Goal: Transaction & Acquisition: Download file/media

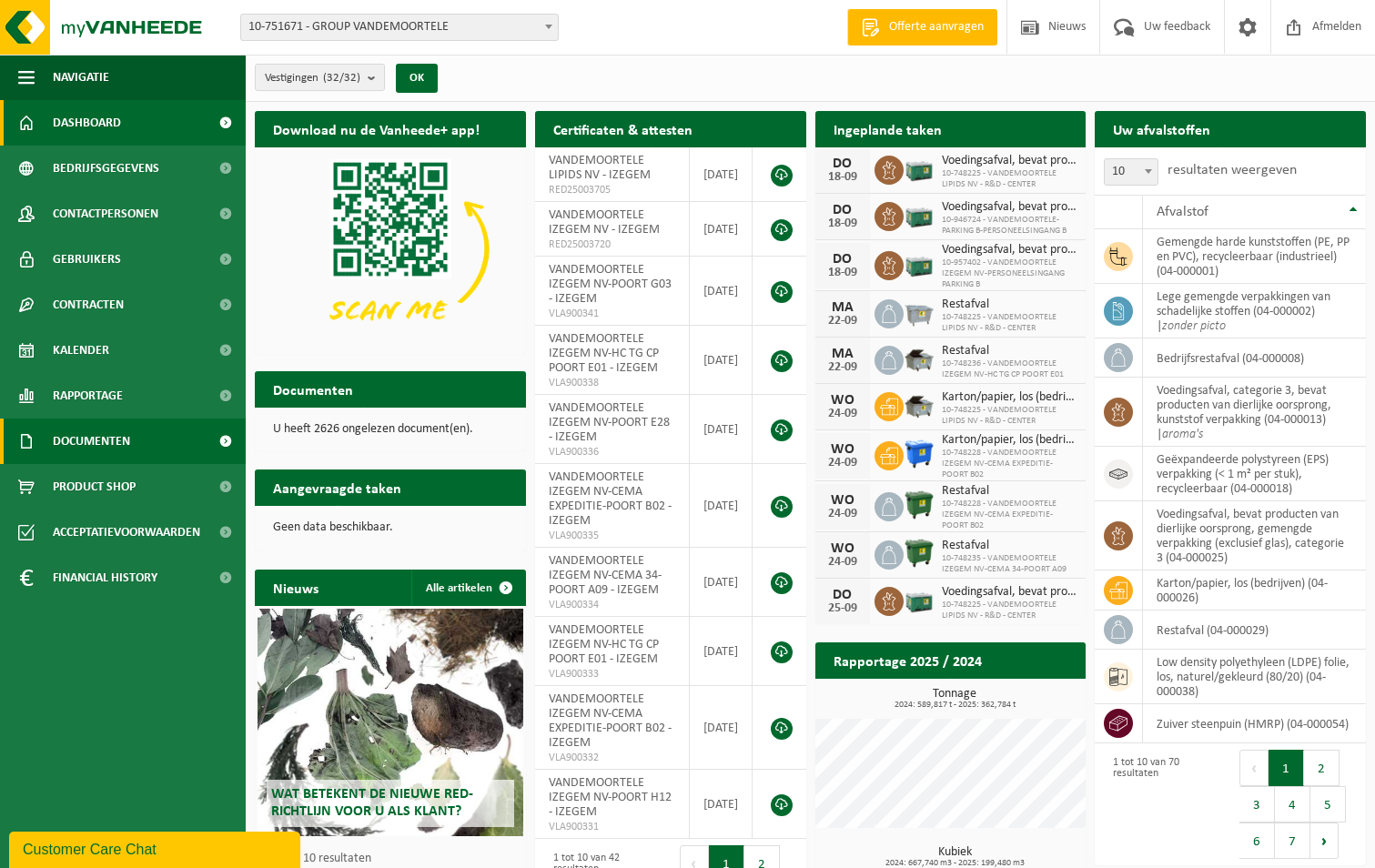
click at [94, 437] on span "Documenten" at bounding box center [91, 441] width 77 height 46
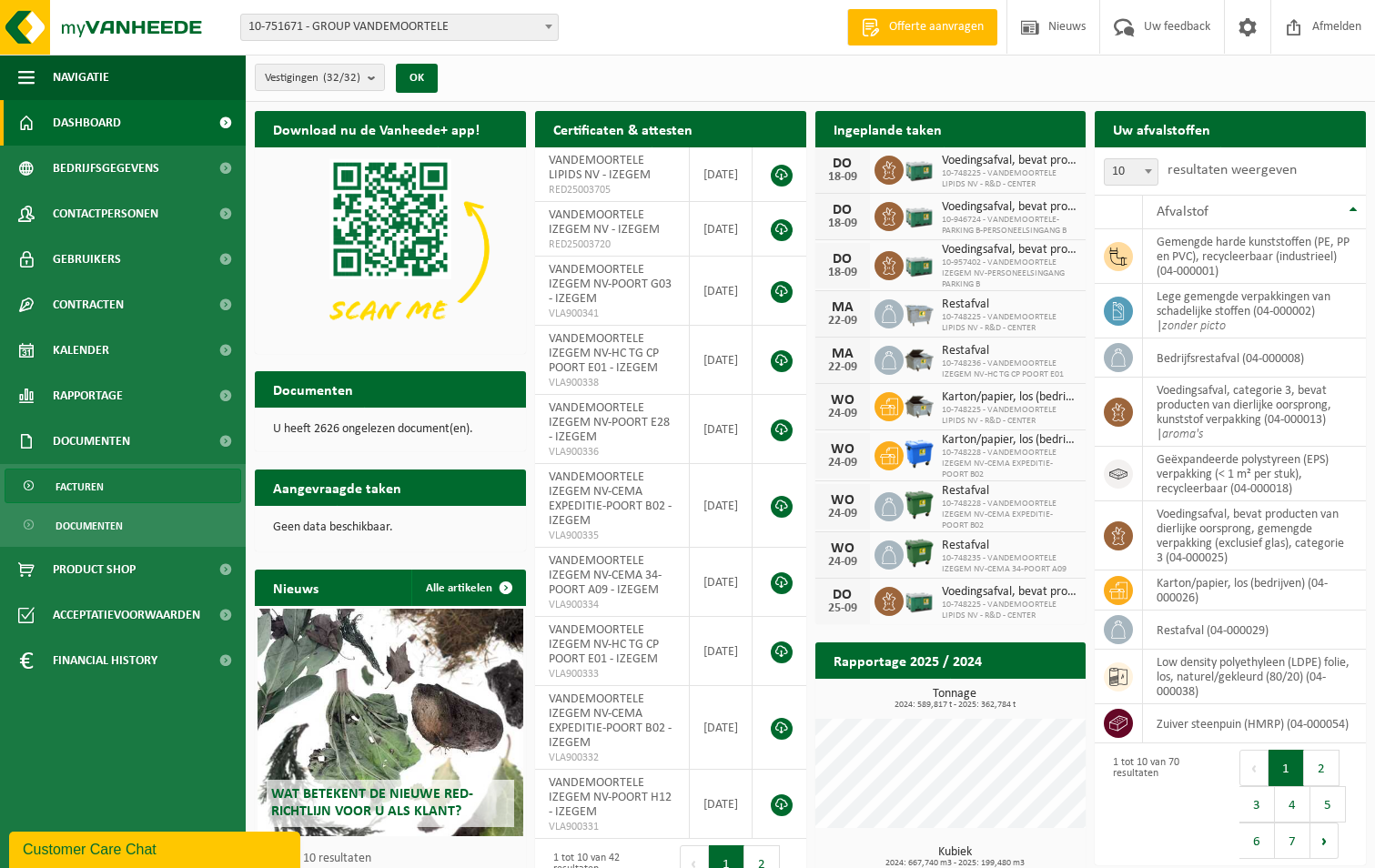
click at [71, 483] on span "Facturen" at bounding box center [80, 486] width 48 height 34
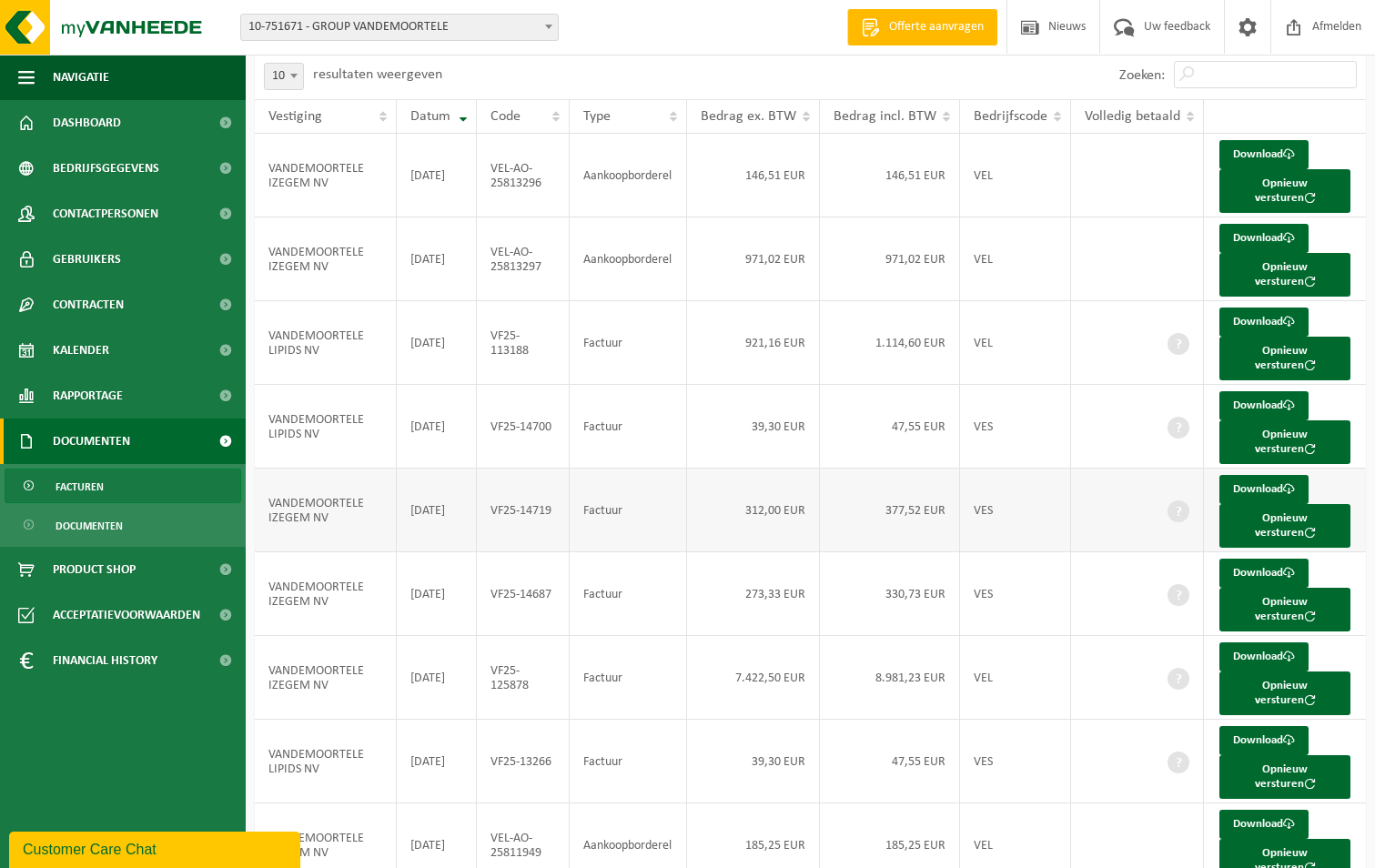
scroll to position [158, 0]
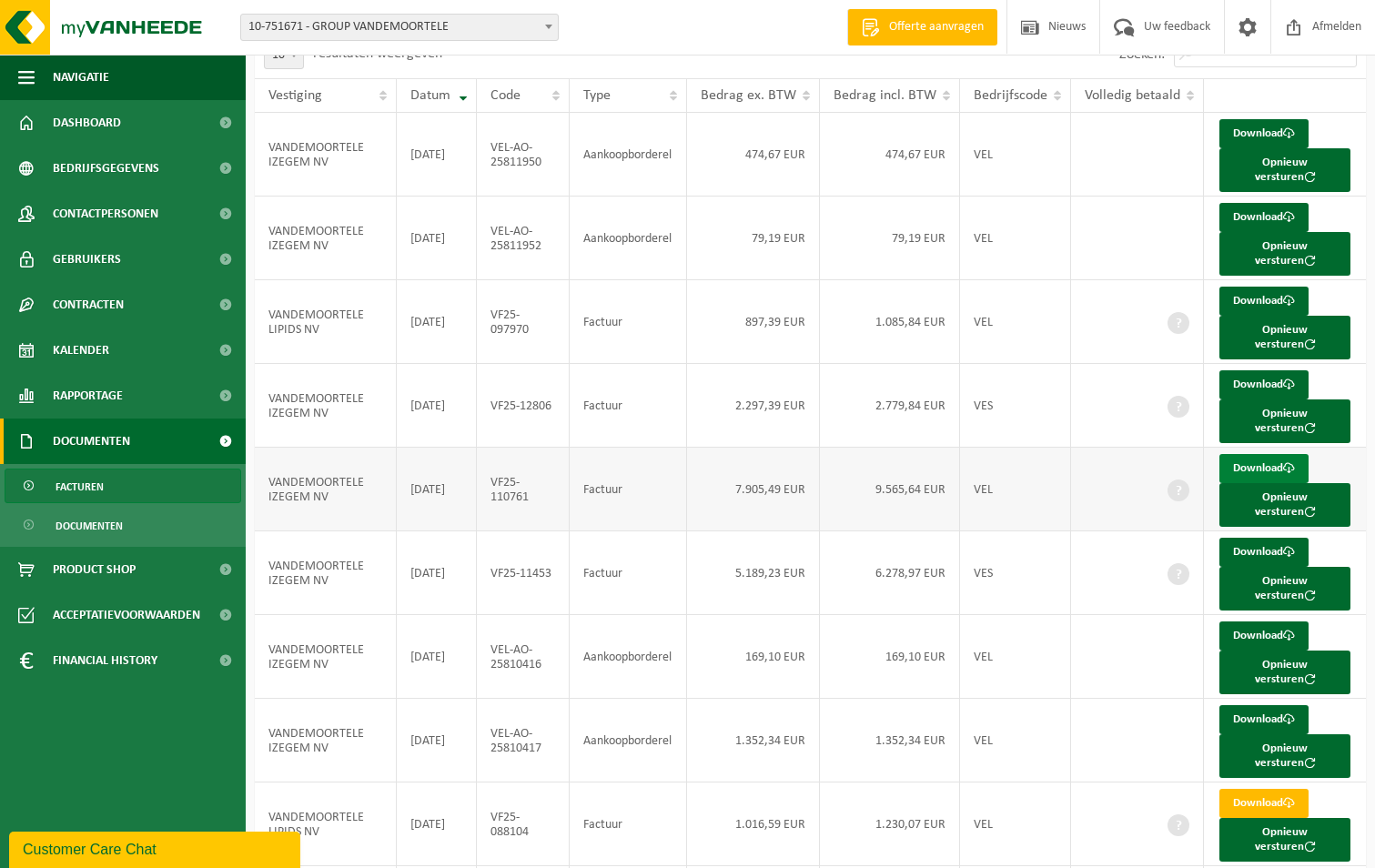
click at [1243, 454] on link "Download" at bounding box center [1264, 467] width 89 height 29
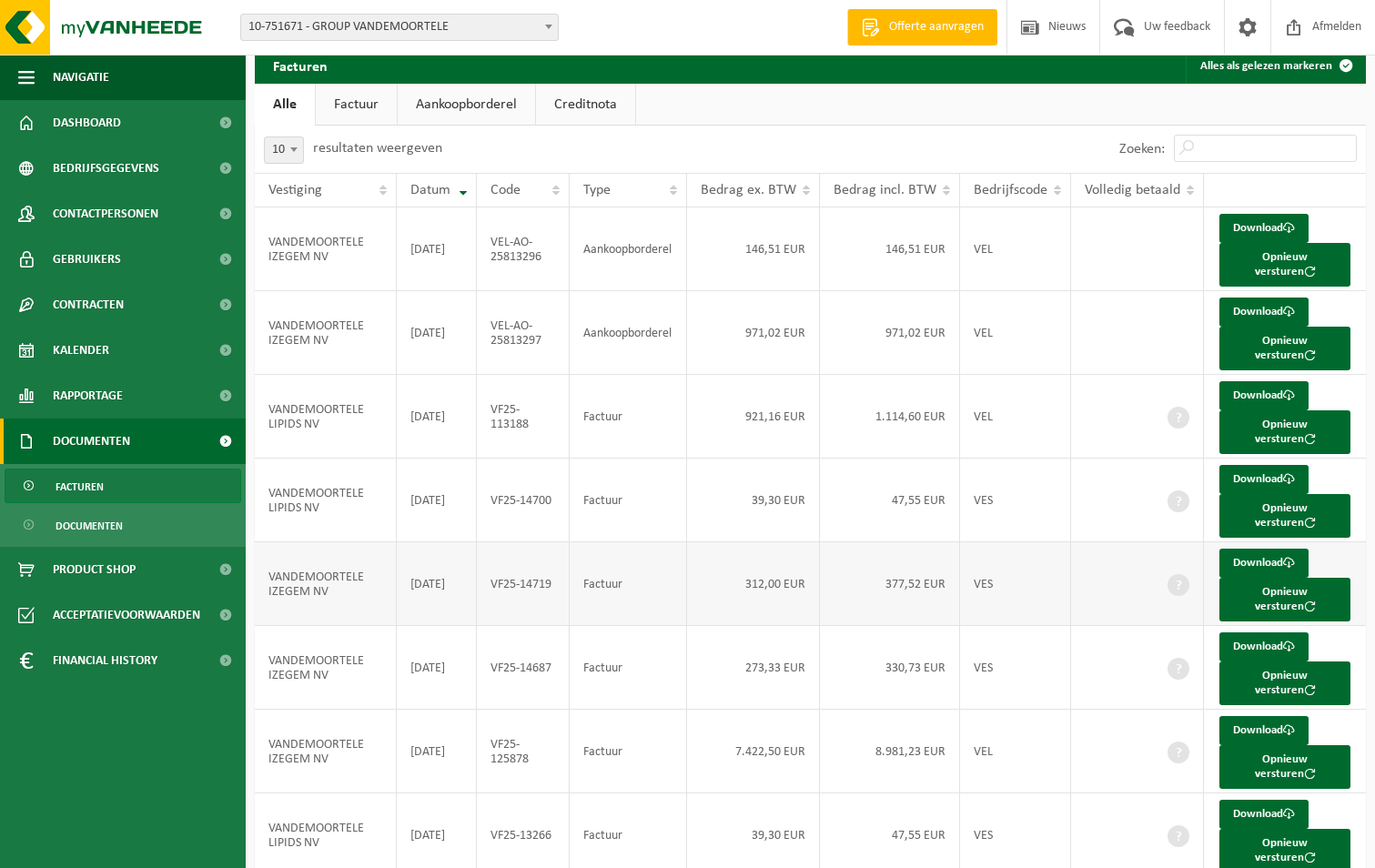
scroll to position [0, 0]
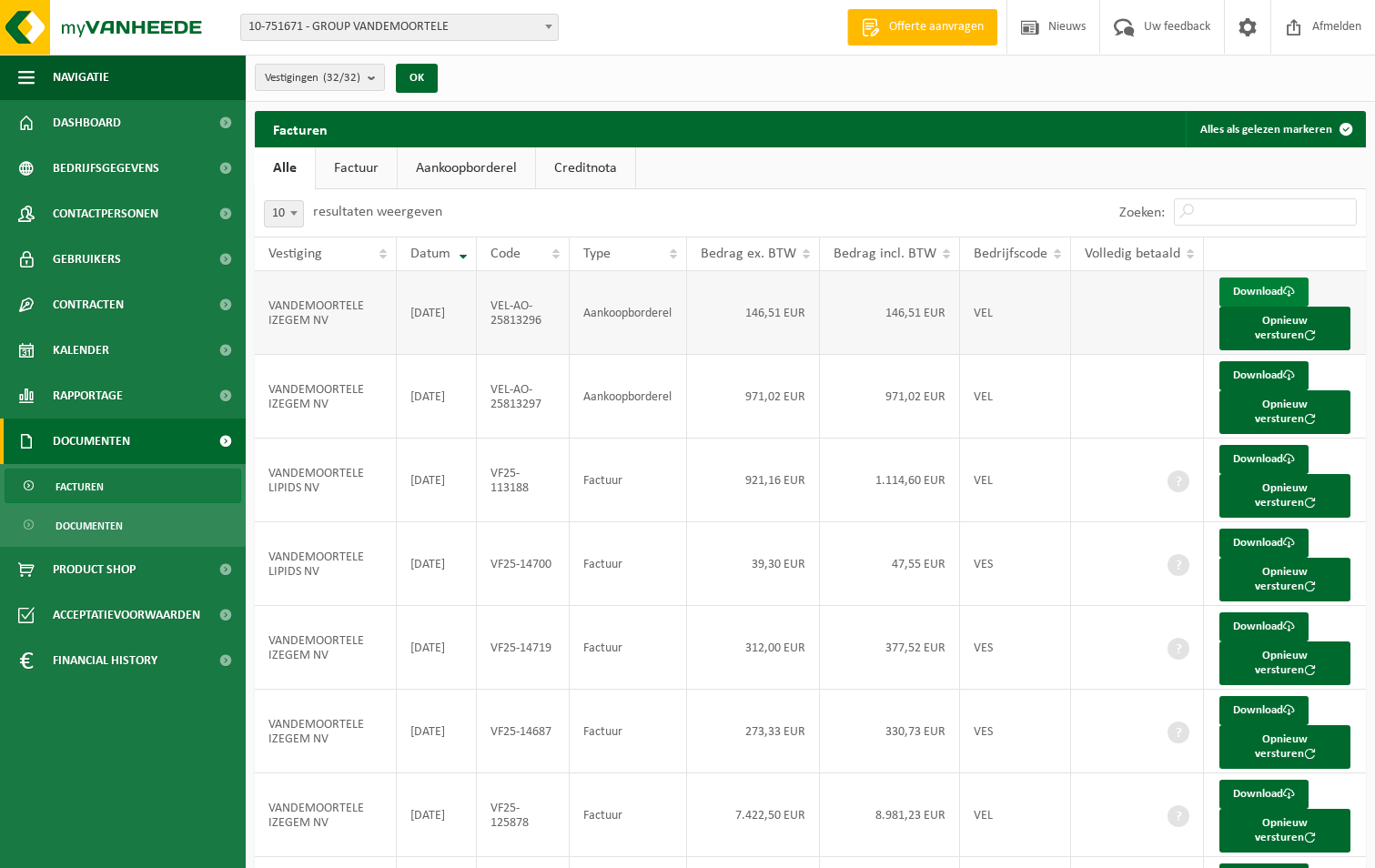
click at [1261, 290] on link "Download" at bounding box center [1264, 292] width 89 height 29
click at [1253, 362] on link "Download" at bounding box center [1264, 375] width 89 height 29
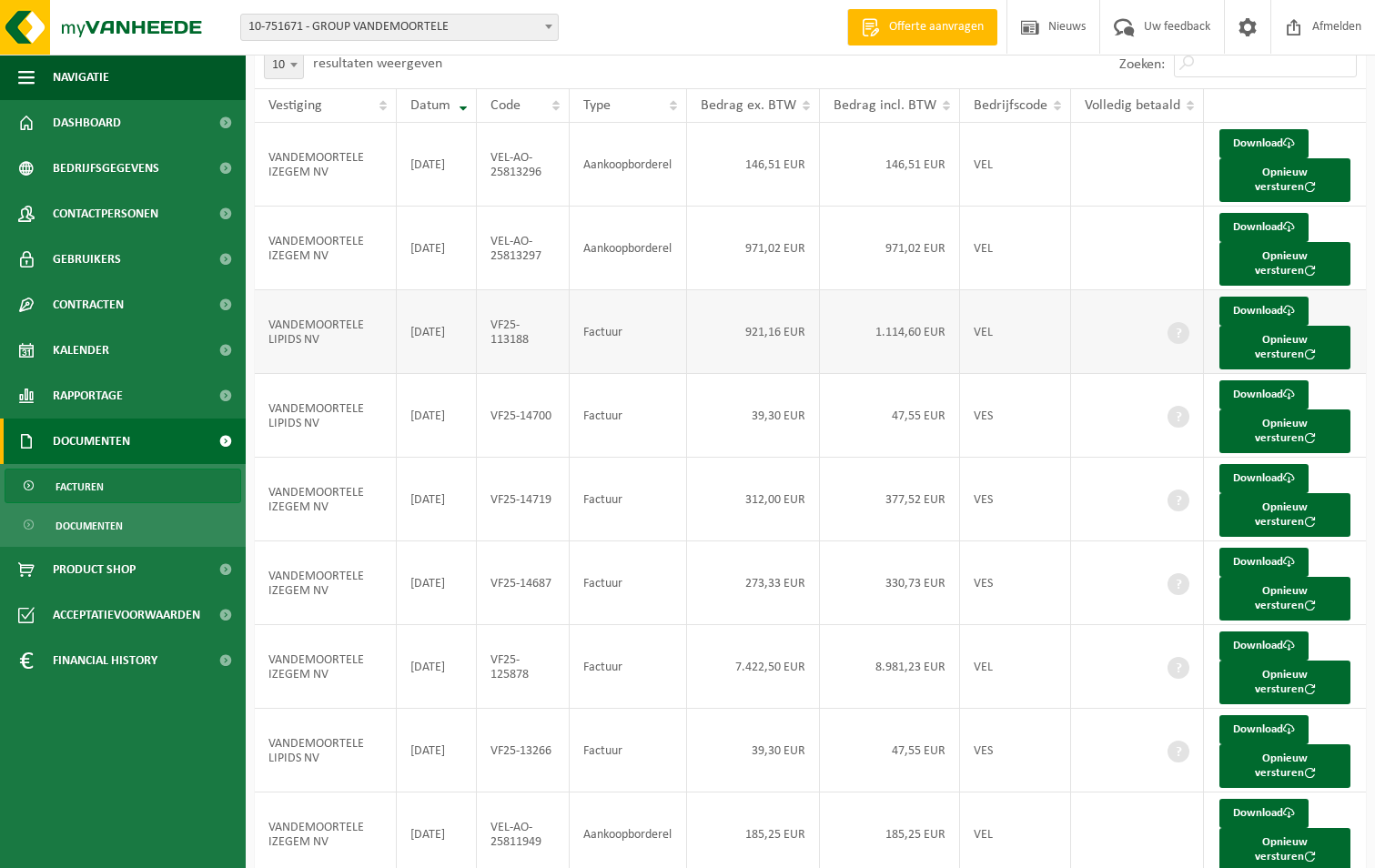
scroll to position [158, 0]
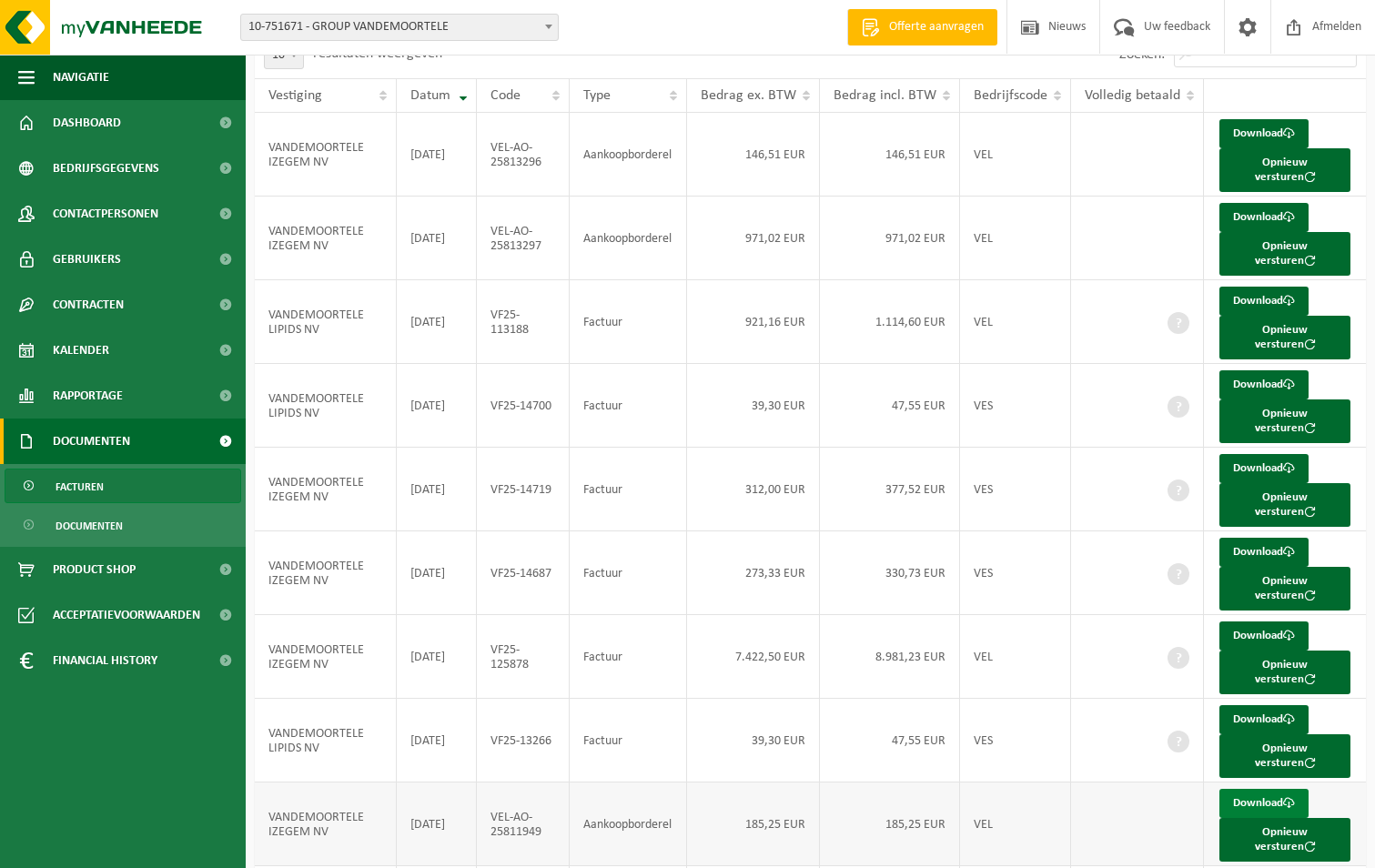
click at [1252, 789] on link "Download" at bounding box center [1264, 803] width 89 height 29
